Goal: Navigation & Orientation: Find specific page/section

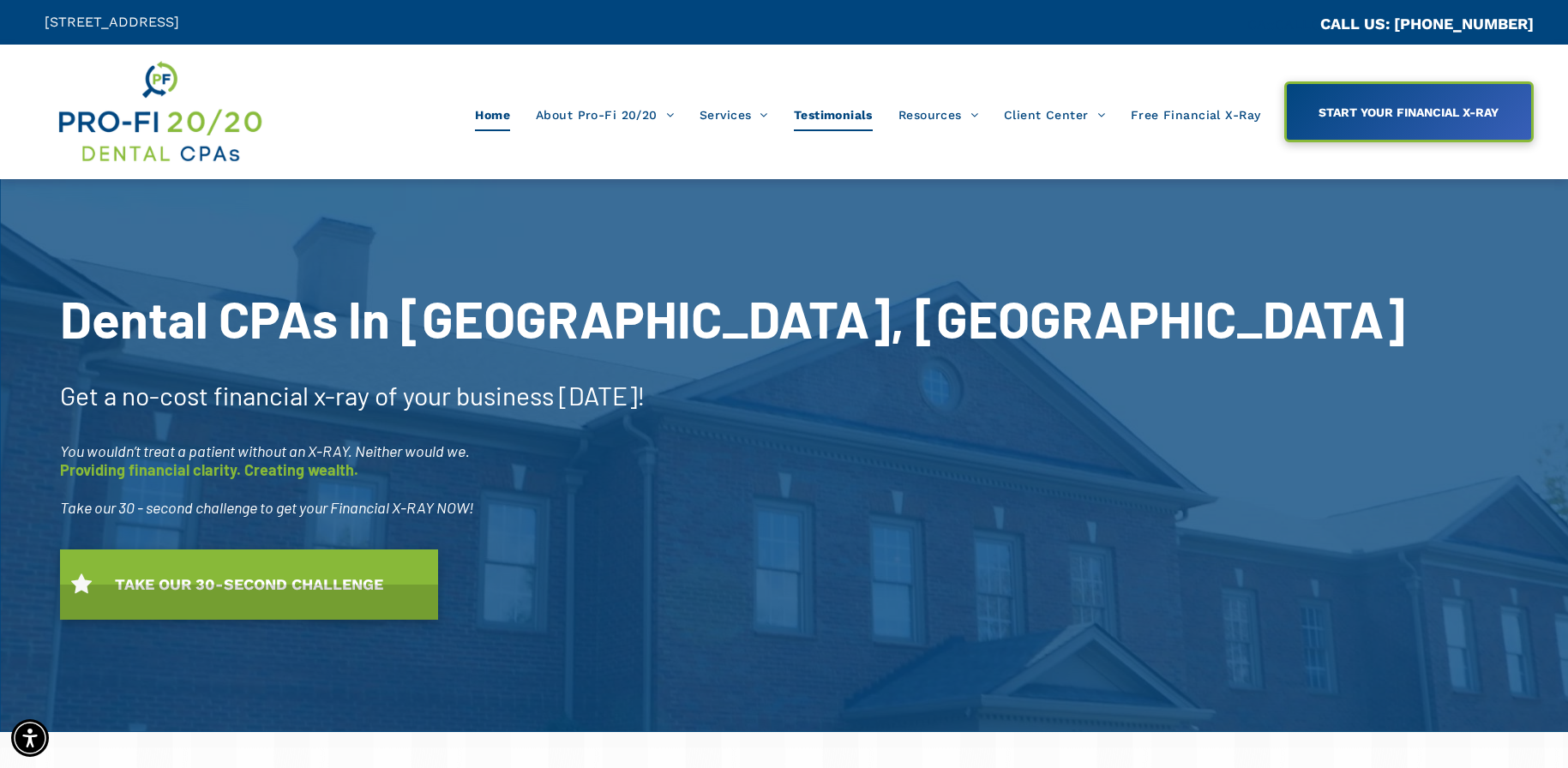
click at [807, 100] on span "Testimonials" at bounding box center [833, 115] width 78 height 32
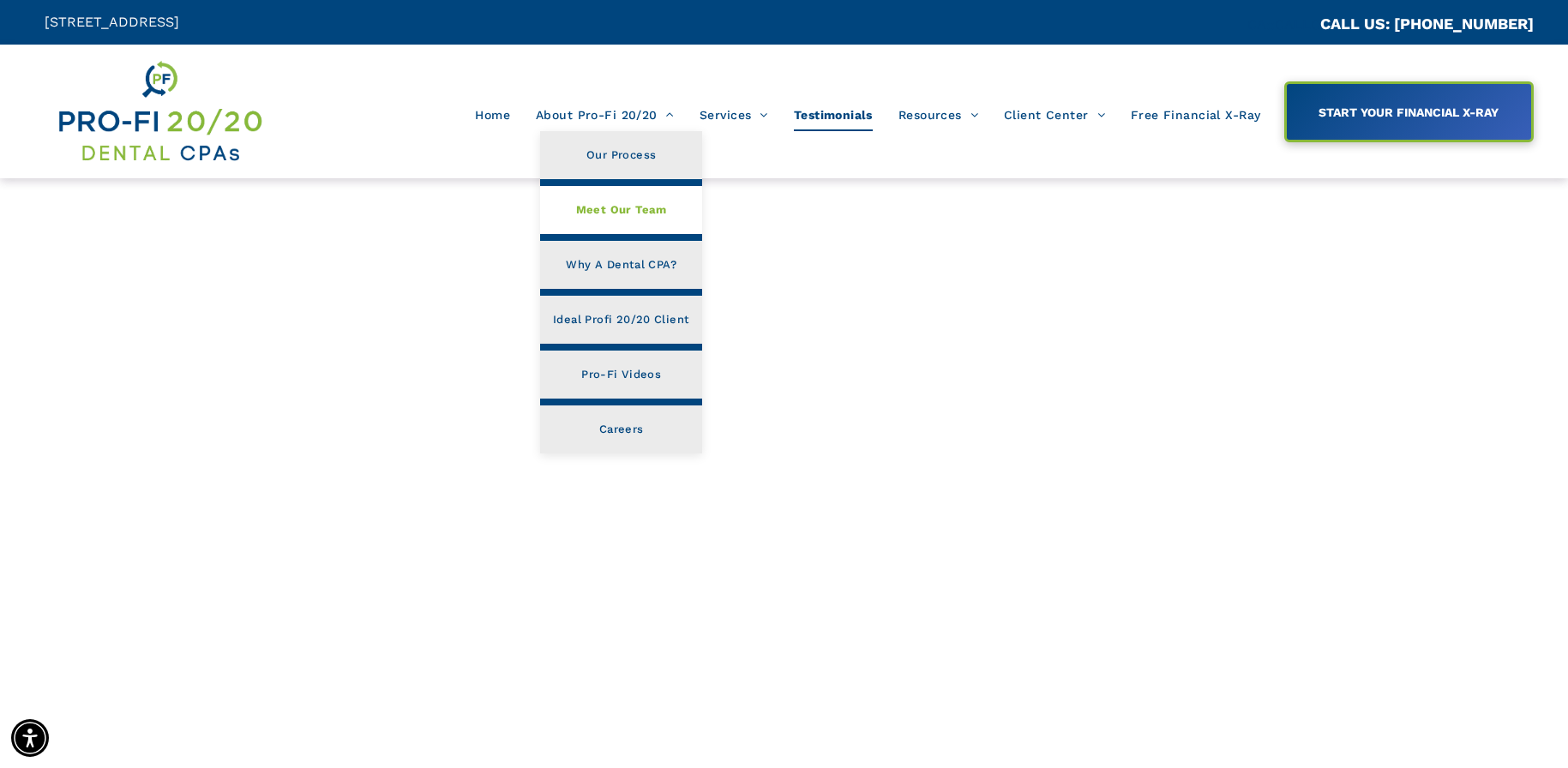
click at [609, 212] on span "Meet Our Team" at bounding box center [621, 210] width 91 height 23
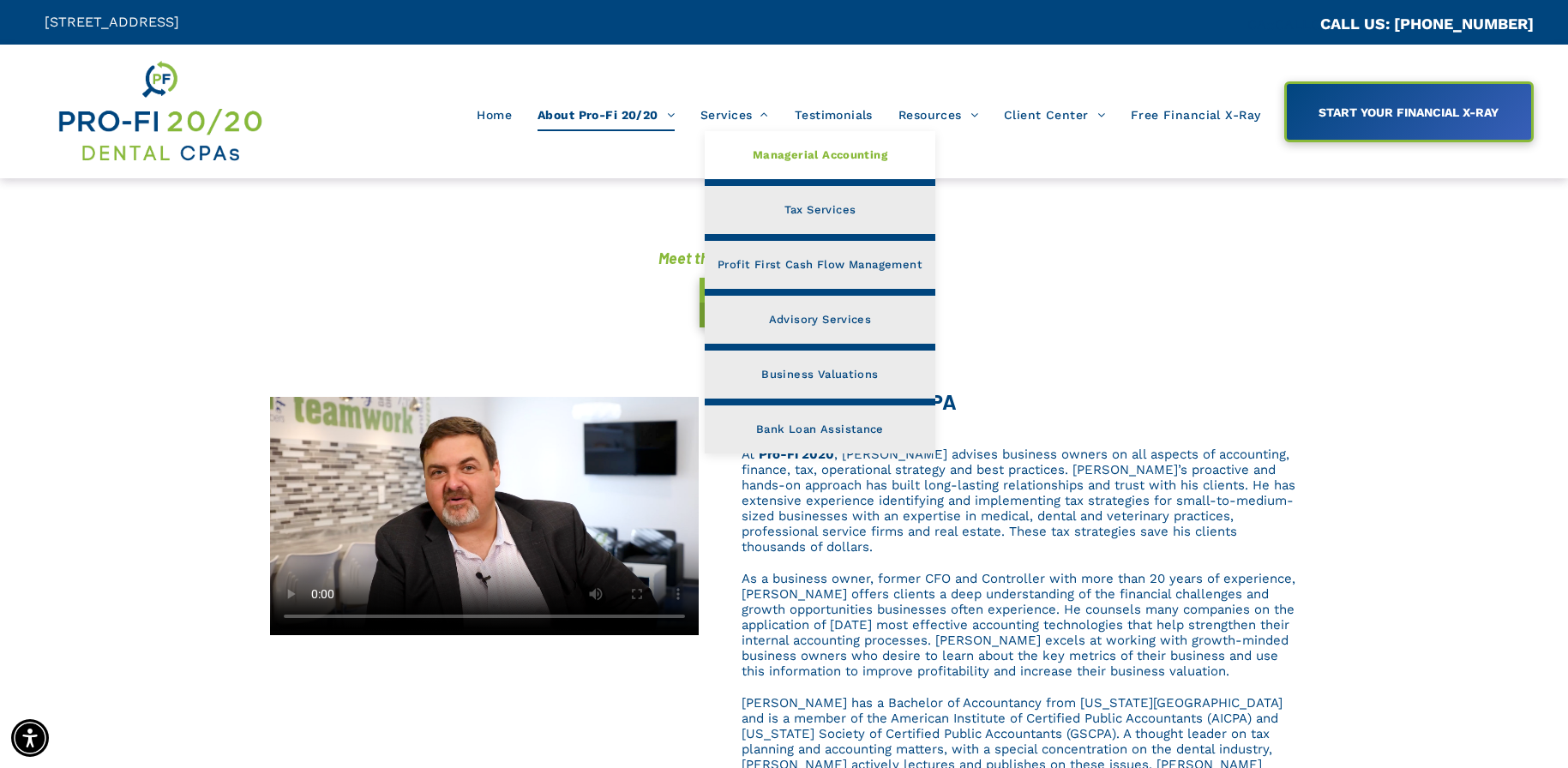
click at [762, 151] on span "Managerial Accounting" at bounding box center [819, 155] width 134 height 23
